Goal: Navigation & Orientation: Find specific page/section

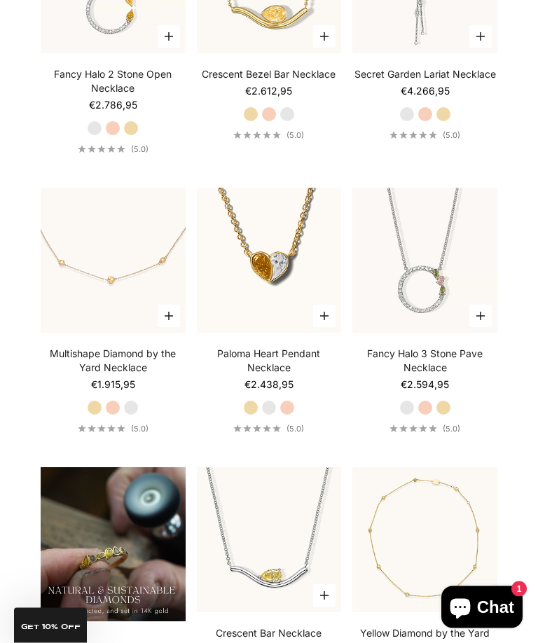
scroll to position [870, 0]
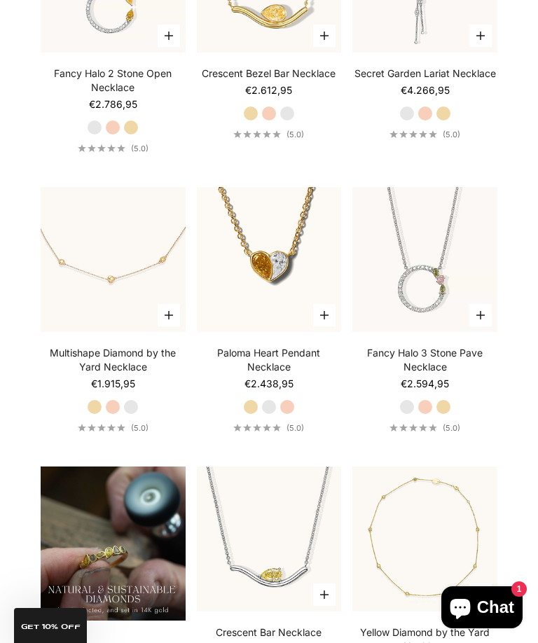
click at [111, 288] on img at bounding box center [113, 260] width 160 height 160
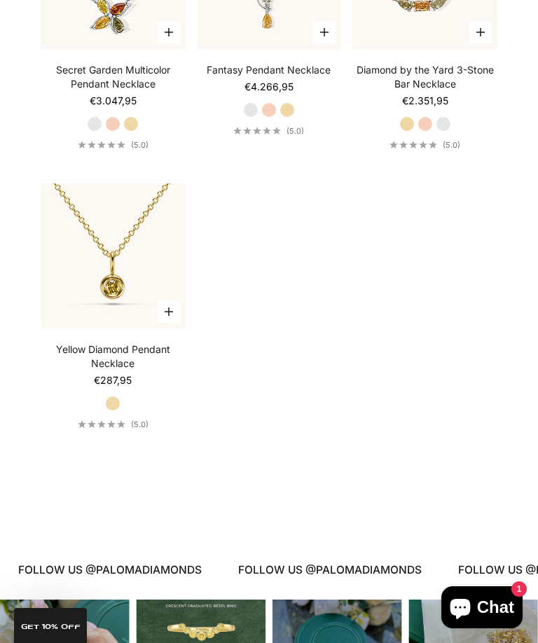
scroll to position [1993, 0]
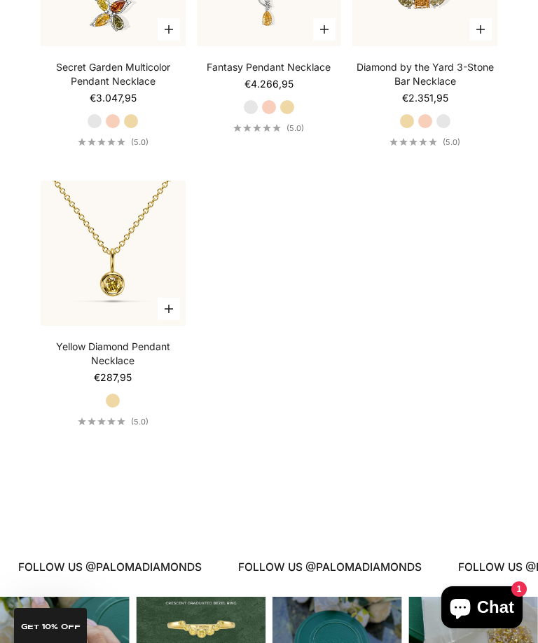
click at [107, 276] on img at bounding box center [113, 254] width 160 height 160
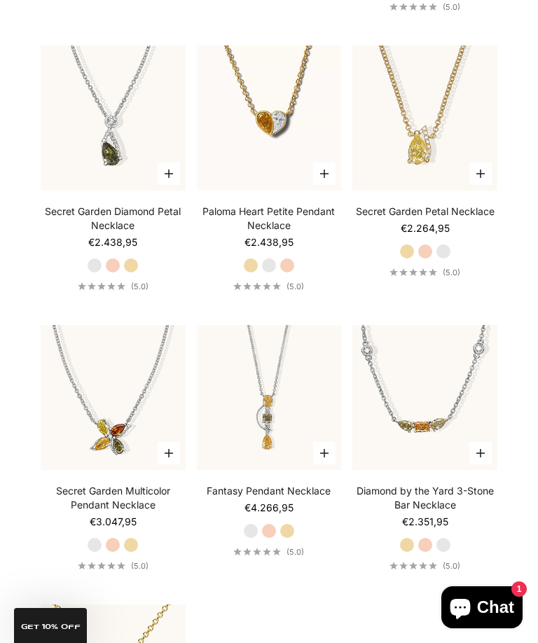
scroll to position [1561, 0]
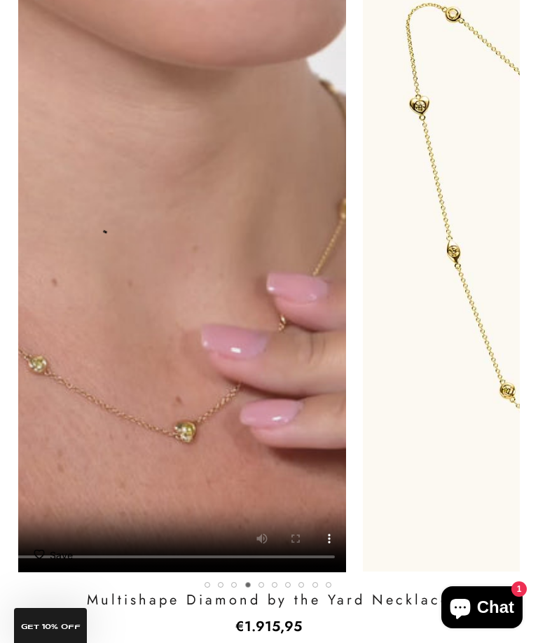
scroll to position [0, 1555]
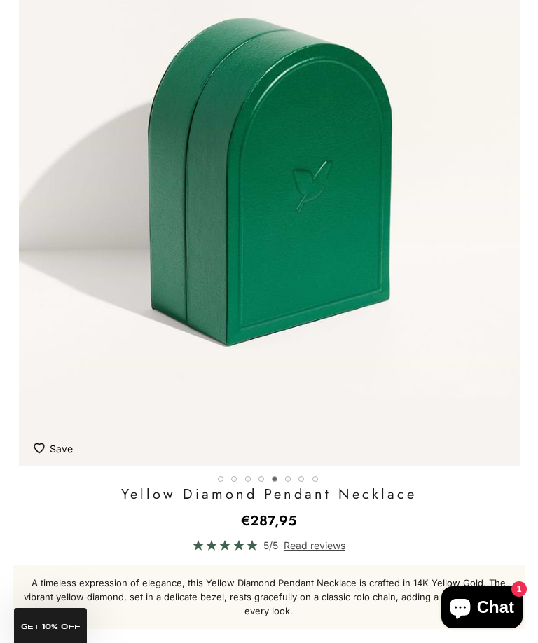
scroll to position [0, 2074]
click at [477, 359] on img "Item 5 of 8" at bounding box center [269, 155] width 502 height 619
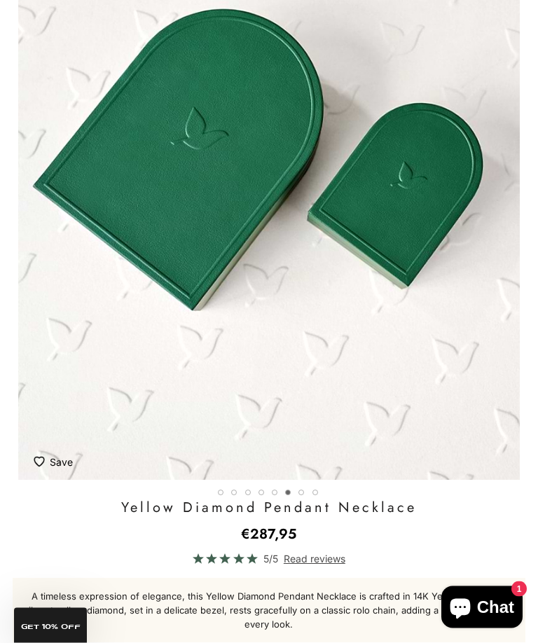
scroll to position [225, 0]
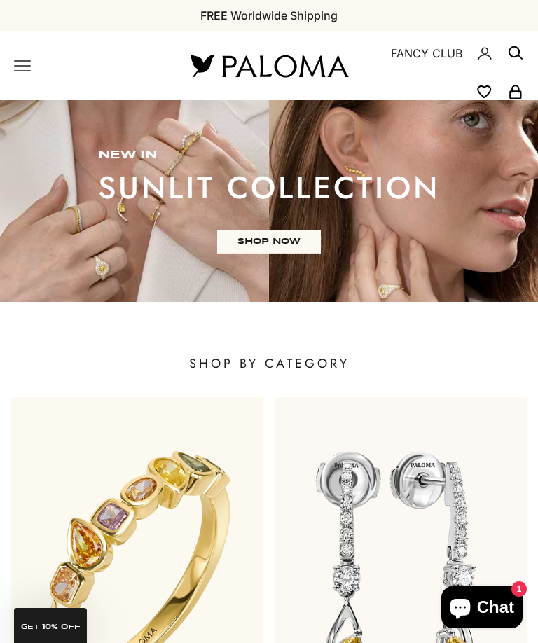
click at [276, 236] on link "SHOP NOW" at bounding box center [269, 242] width 104 height 24
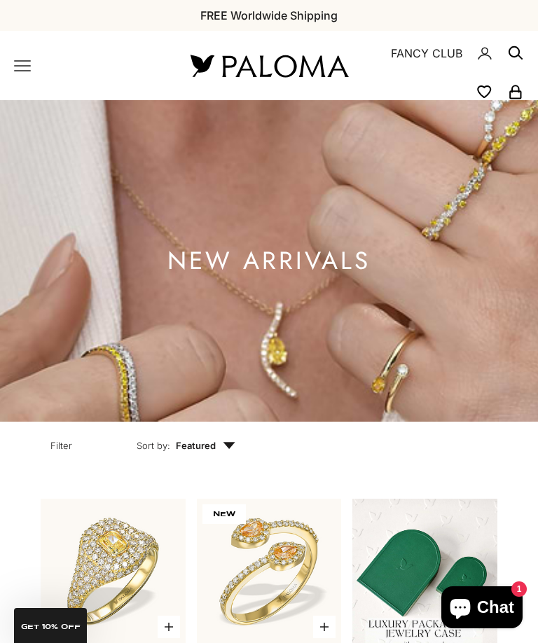
click at [18, 64] on icon "Primary navigation" at bounding box center [22, 65] width 17 height 17
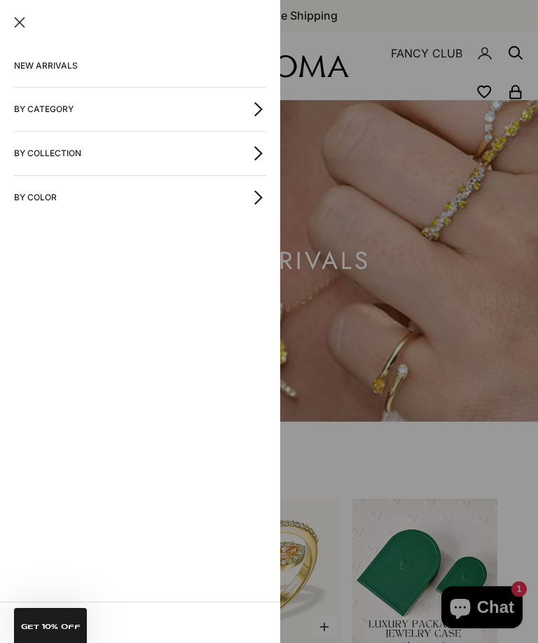
click at [262, 111] on icon "button" at bounding box center [258, 108] width 15 height 15
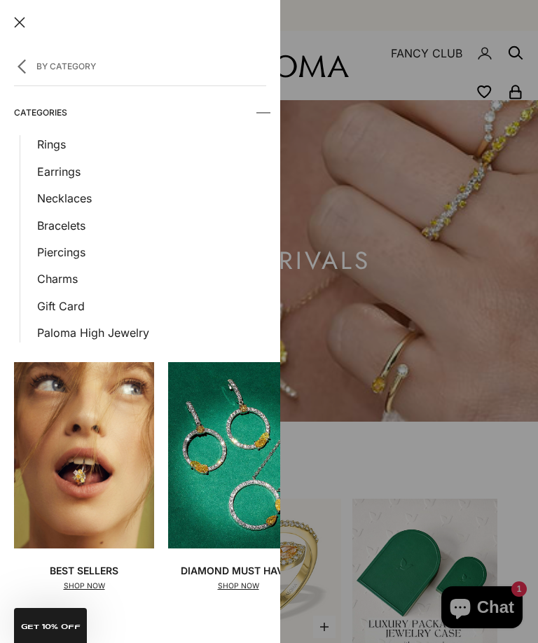
click at [65, 174] on link "Earrings" at bounding box center [151, 171] width 229 height 18
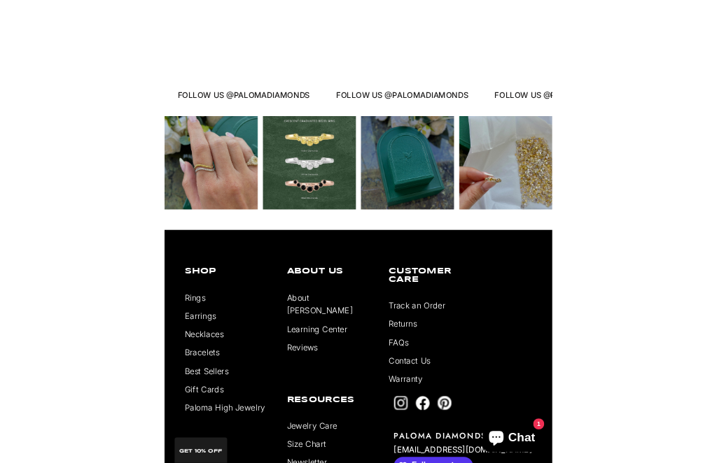
scroll to position [2796, 0]
